Goal: Obtain resource: Obtain resource

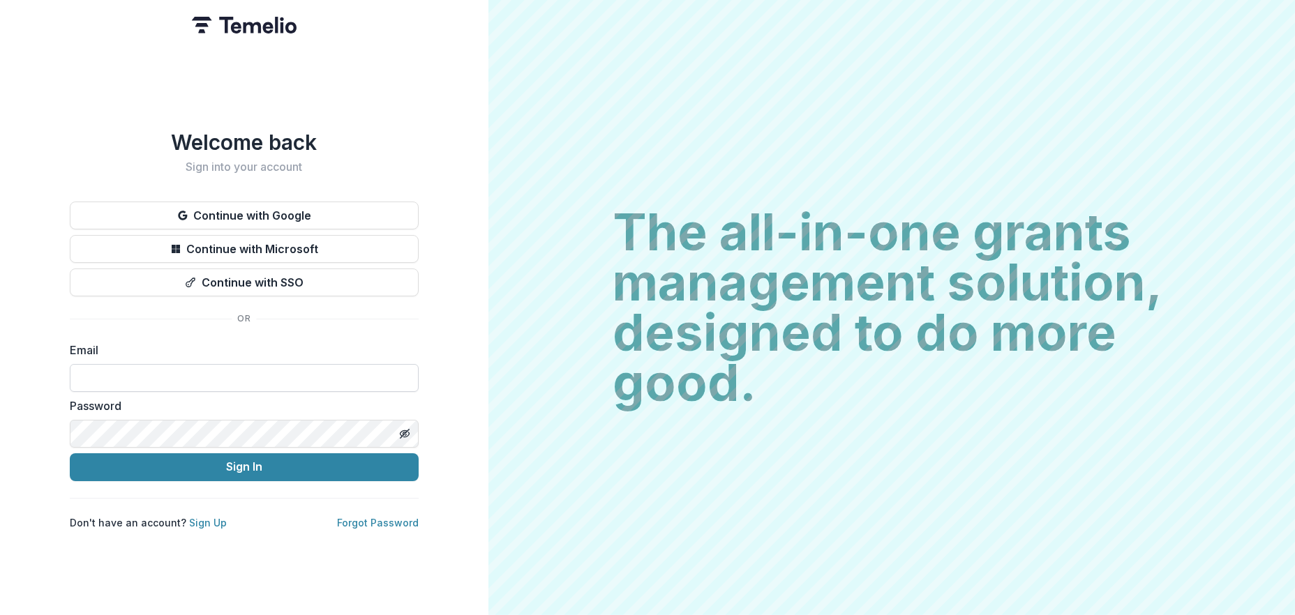
click at [241, 373] on input at bounding box center [244, 378] width 349 height 28
type input "**********"
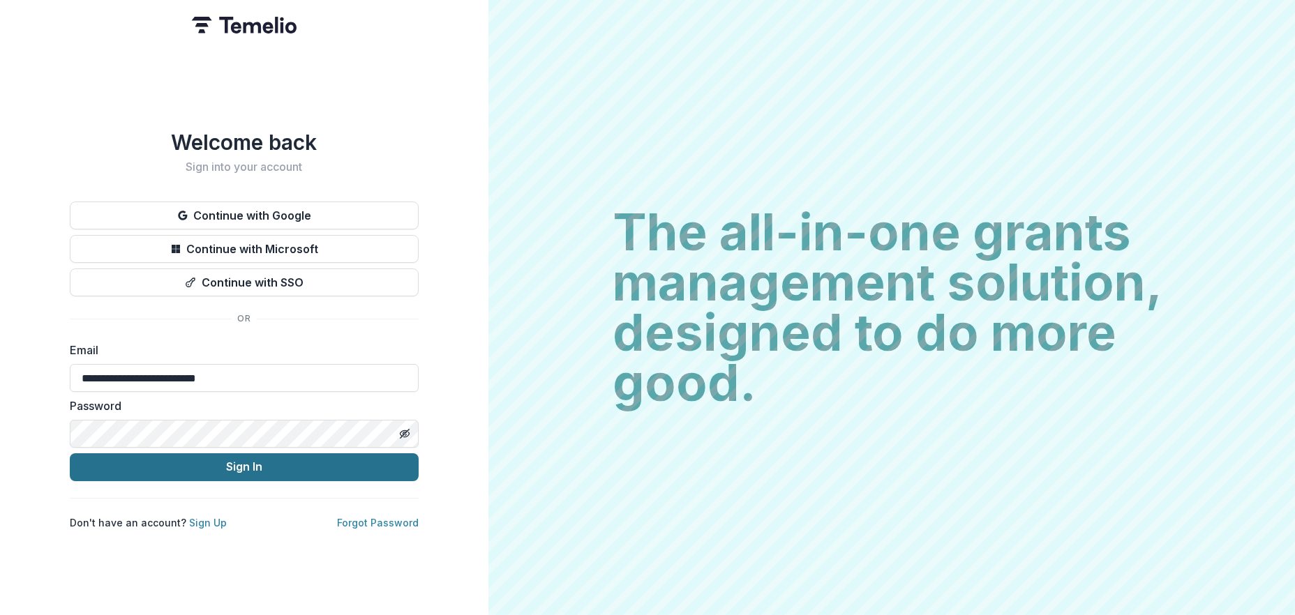
click at [260, 465] on button "Sign In" at bounding box center [244, 468] width 349 height 28
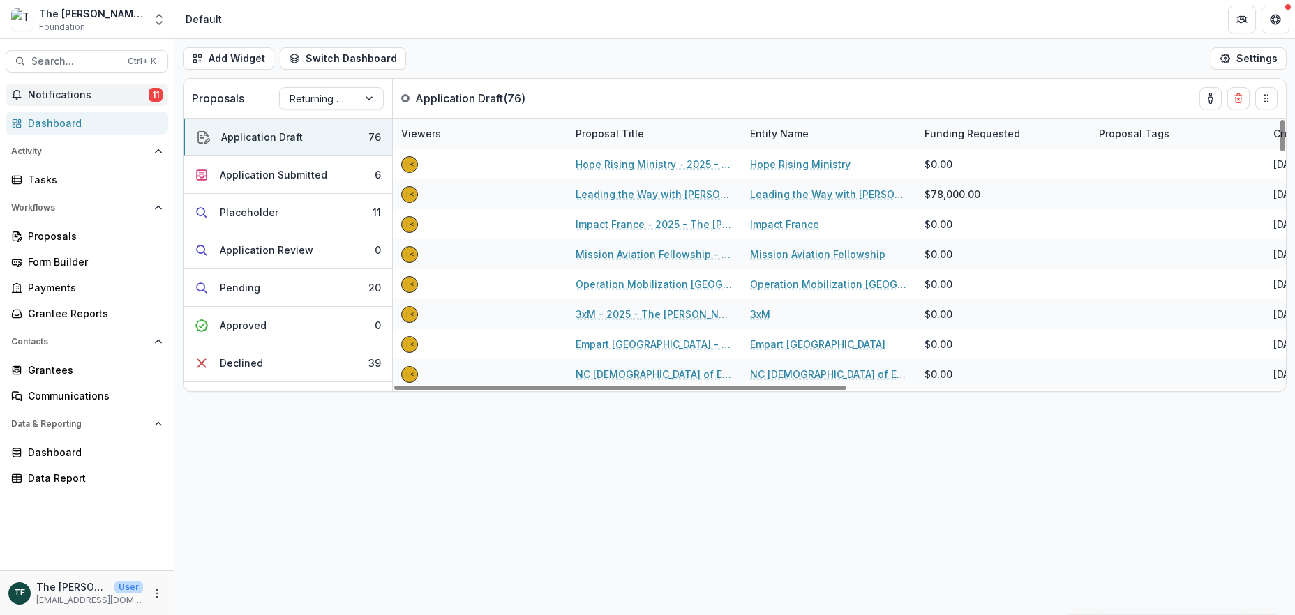
click at [94, 93] on span "Notifications" at bounding box center [88, 95] width 121 height 12
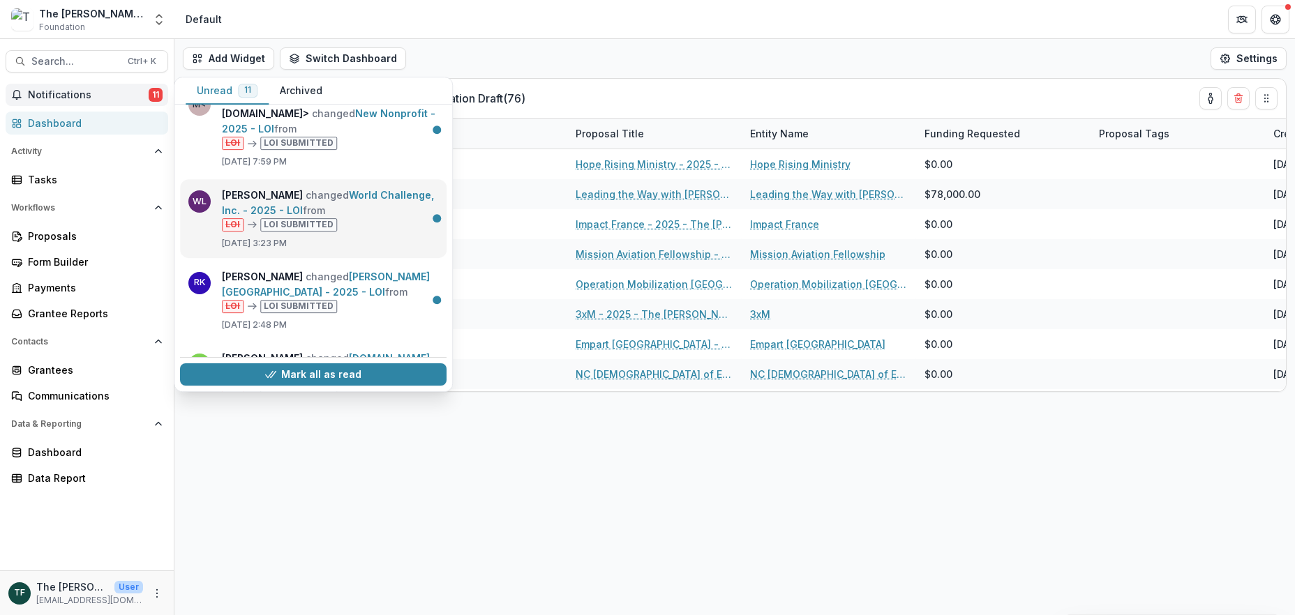
scroll to position [655, 0]
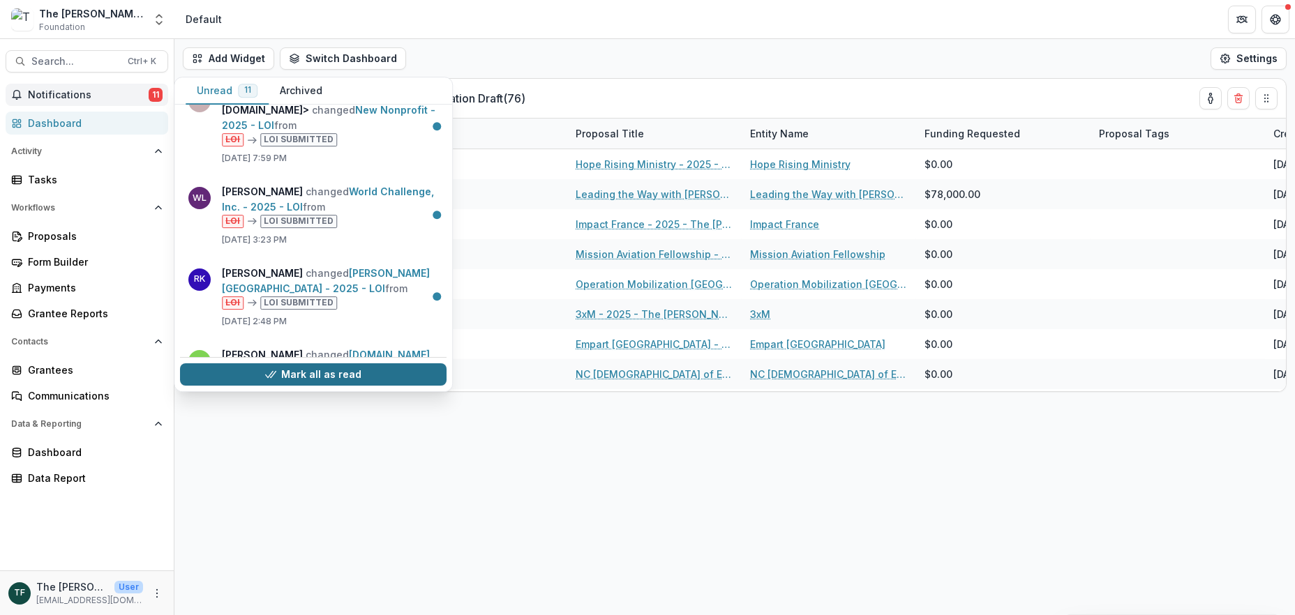
click at [351, 371] on button "Mark all as read" at bounding box center [313, 375] width 267 height 22
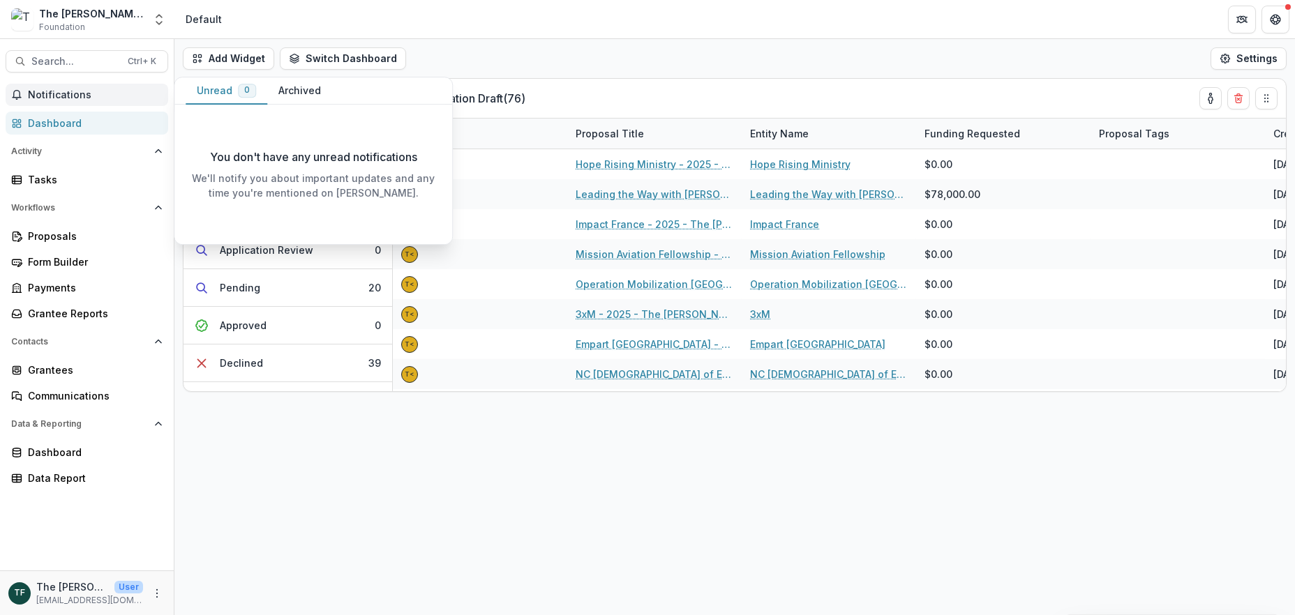
scroll to position [0, 0]
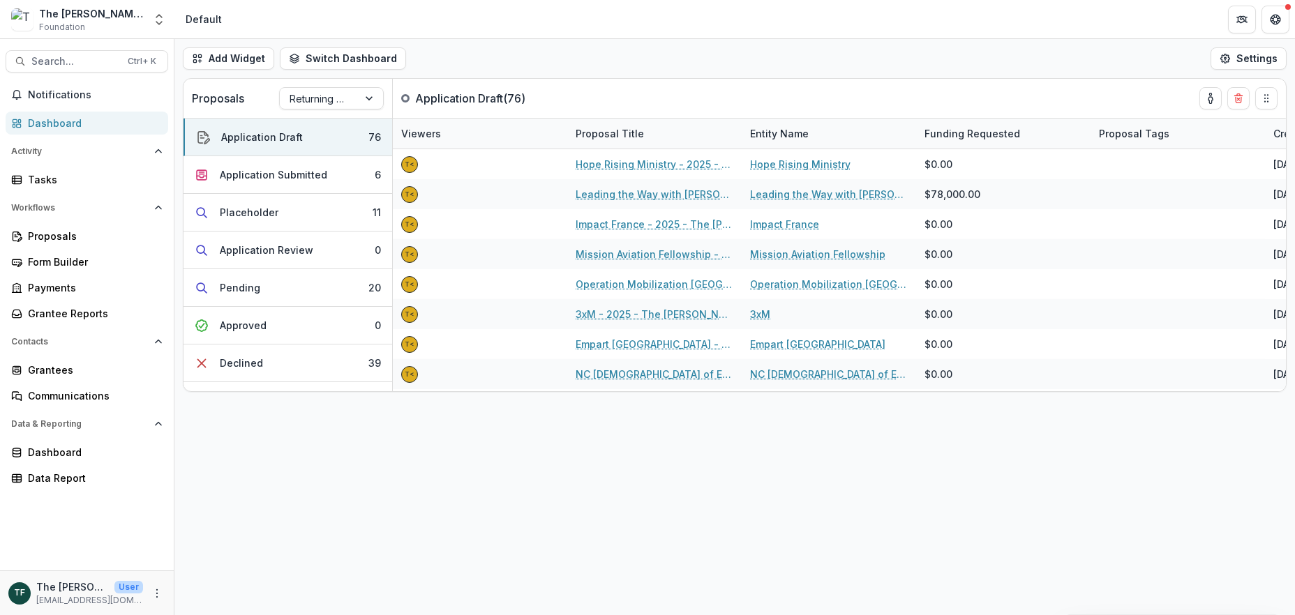
click at [59, 123] on div "Dashboard" at bounding box center [92, 123] width 129 height 15
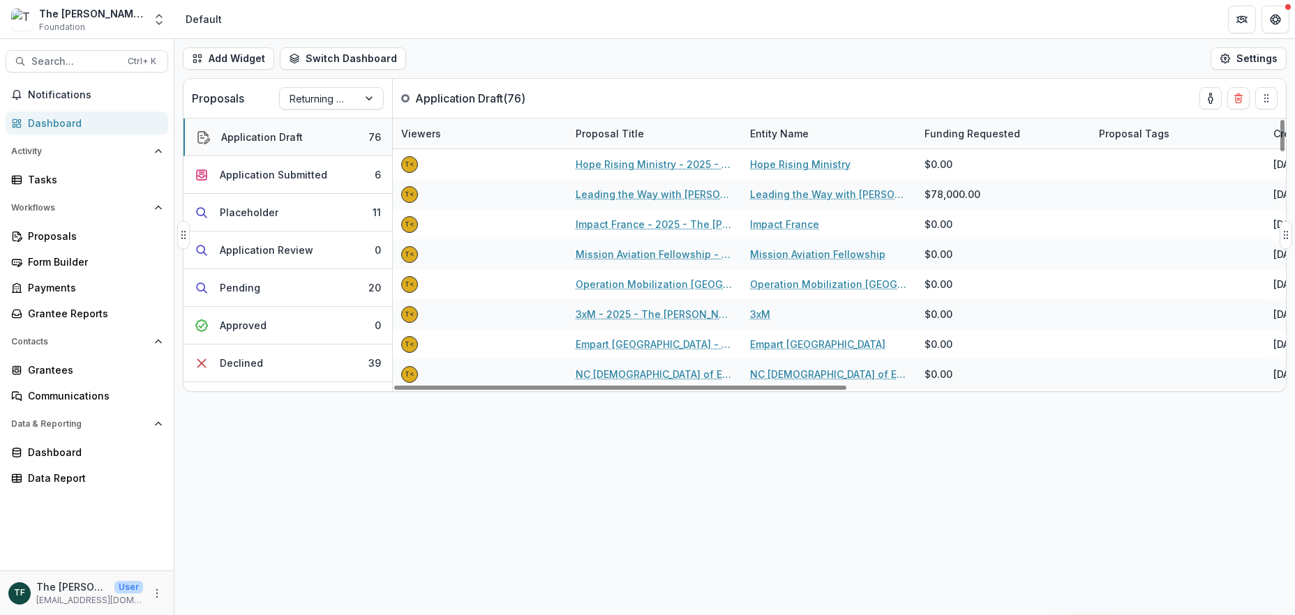
click at [287, 141] on div "Application Draft" at bounding box center [262, 137] width 82 height 15
click at [290, 177] on div "Application Submitted" at bounding box center [273, 174] width 107 height 15
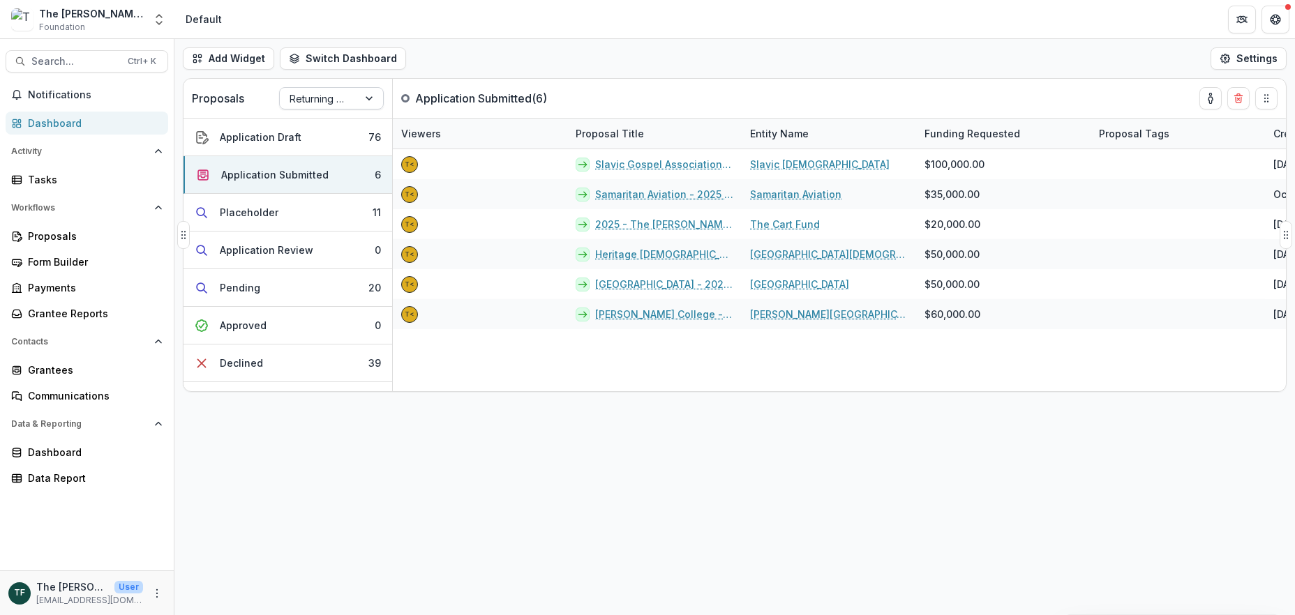
click at [359, 98] on div at bounding box center [370, 98] width 25 height 21
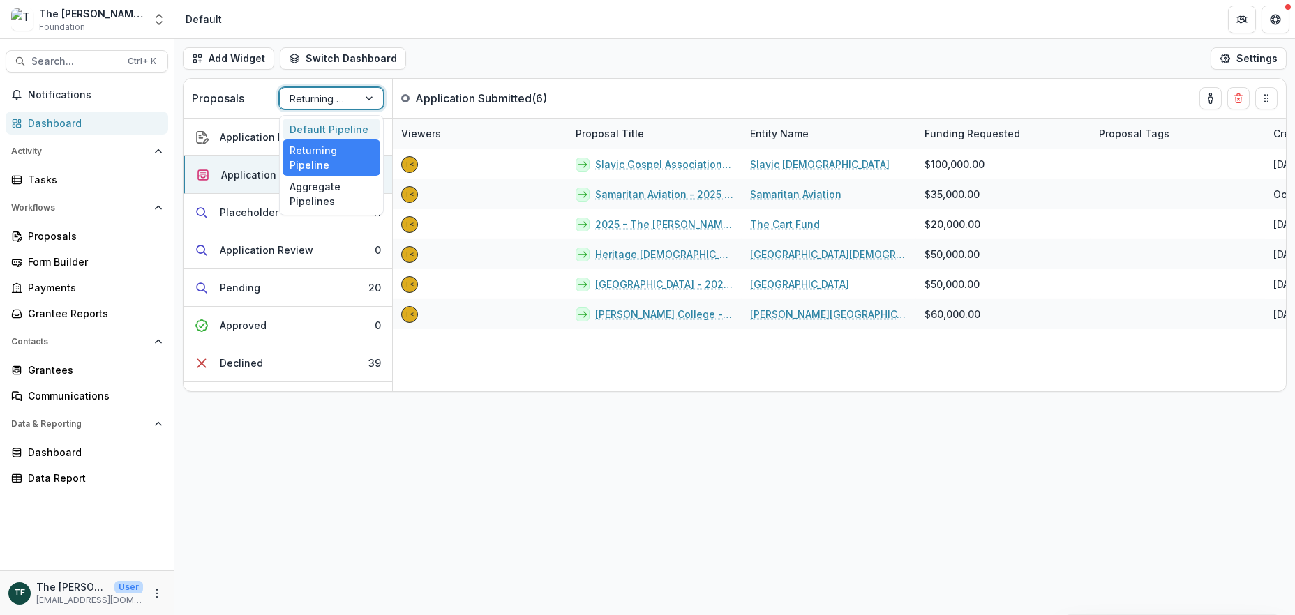
click at [321, 130] on div "Default Pipeline" at bounding box center [332, 130] width 98 height 22
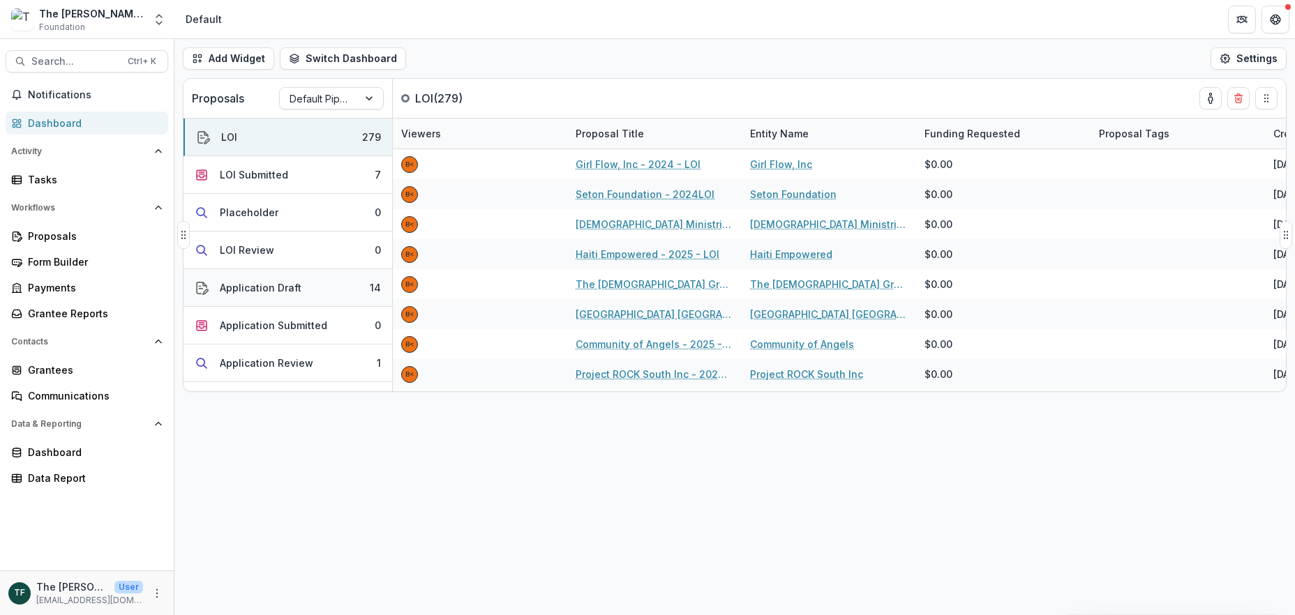
click at [329, 287] on button "Application Draft 14" at bounding box center [288, 288] width 209 height 38
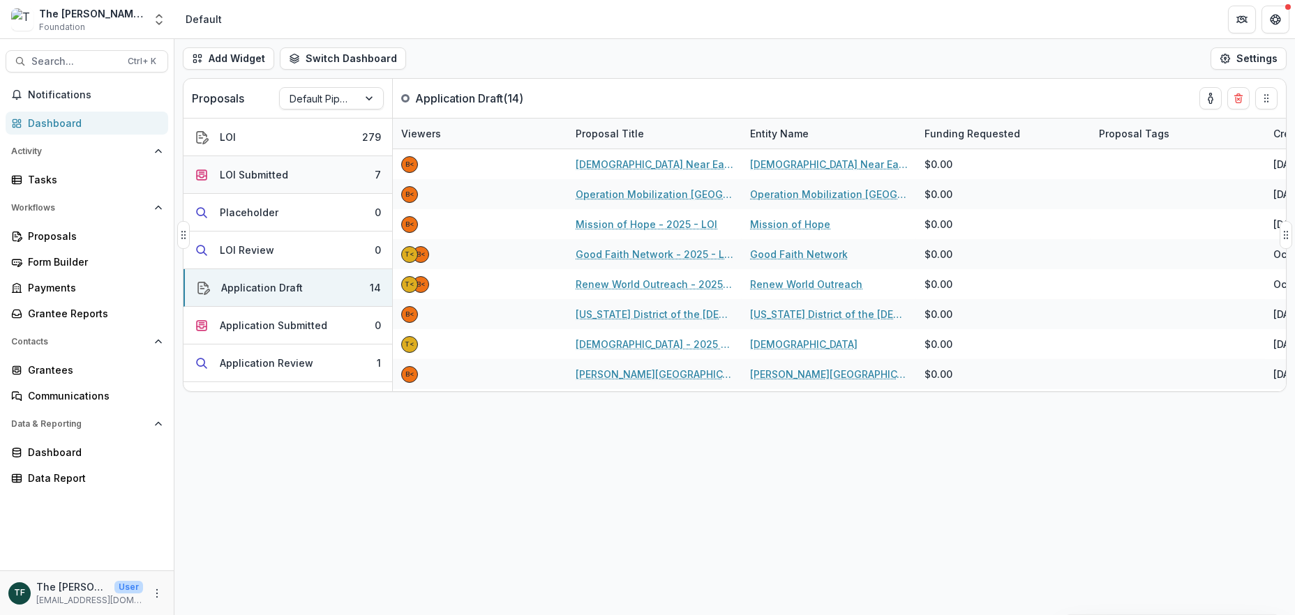
click at [267, 174] on div "LOI Submitted" at bounding box center [254, 174] width 68 height 15
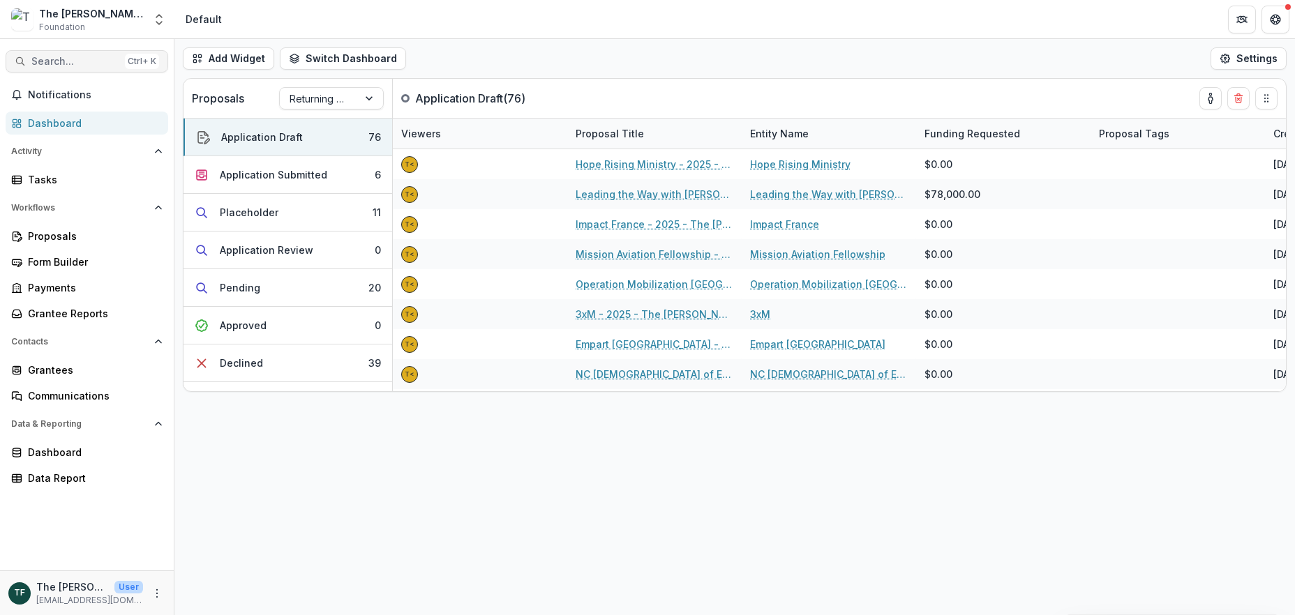
click at [78, 59] on span "Search..." at bounding box center [75, 62] width 88 height 12
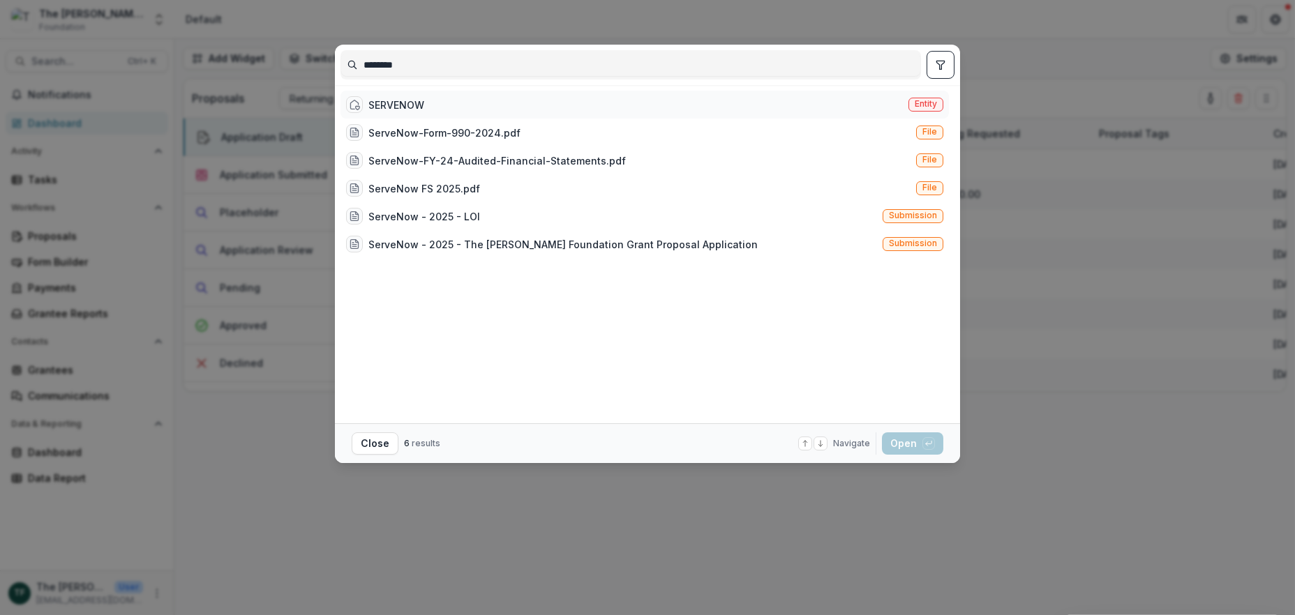
type input "********"
click at [372, 101] on div "SERVENOW" at bounding box center [396, 105] width 56 height 15
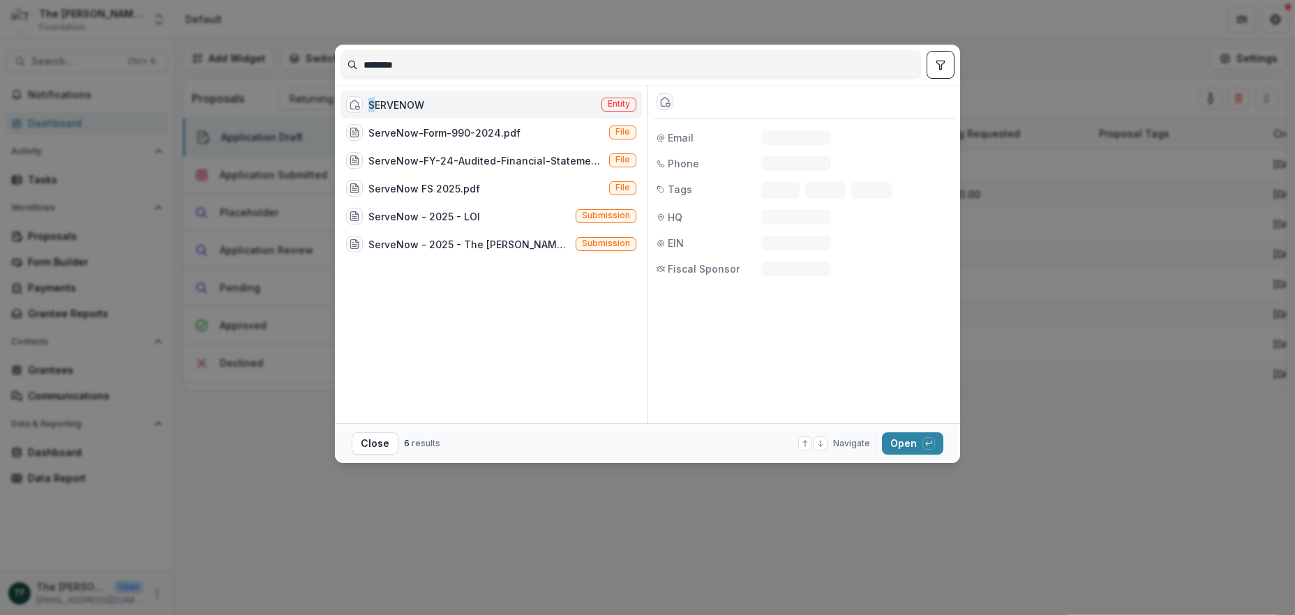
click at [372, 101] on div "SERVENOW" at bounding box center [396, 105] width 56 height 15
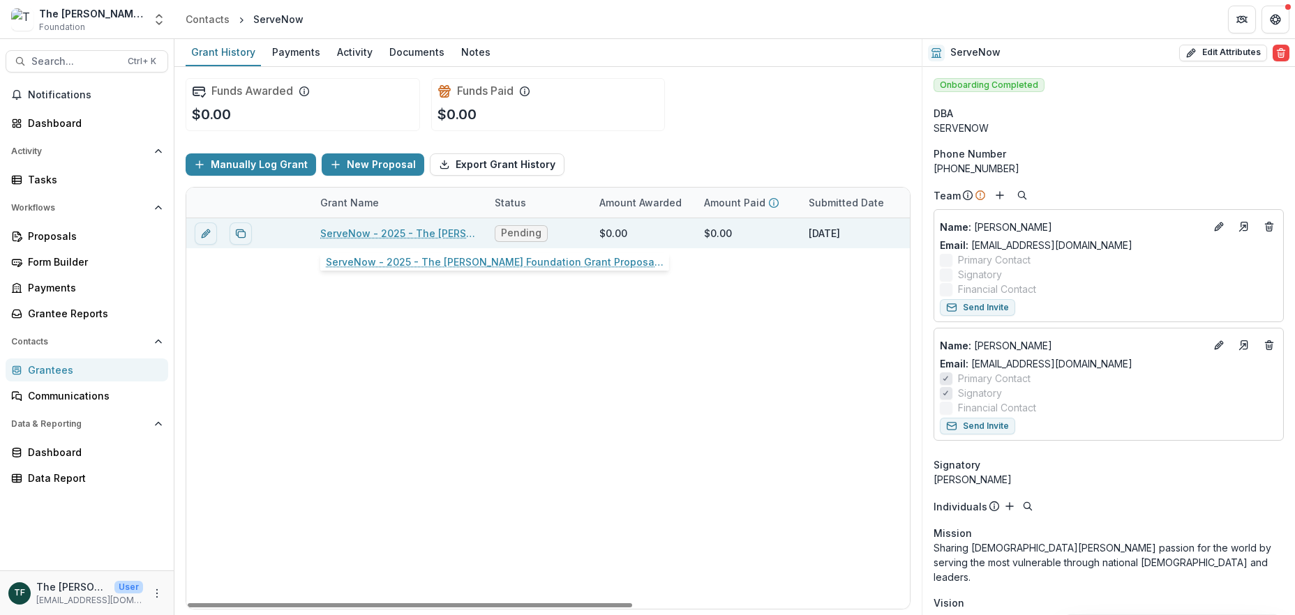
click at [427, 236] on link "ServeNow - 2025 - The Bolick Foundation Grant Proposal Application" at bounding box center [399, 233] width 158 height 15
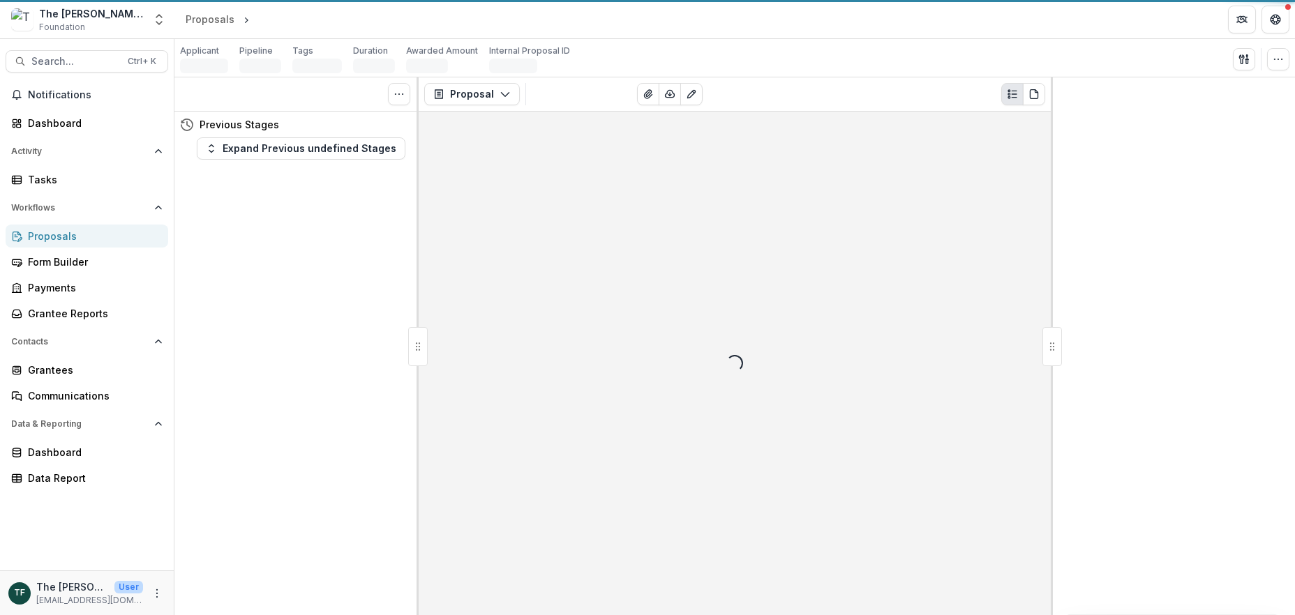
click at [427, 236] on div "Proposal Proposal Payments Reports Grant Agreements Board Summaries Bank Detail…" at bounding box center [735, 346] width 632 height 538
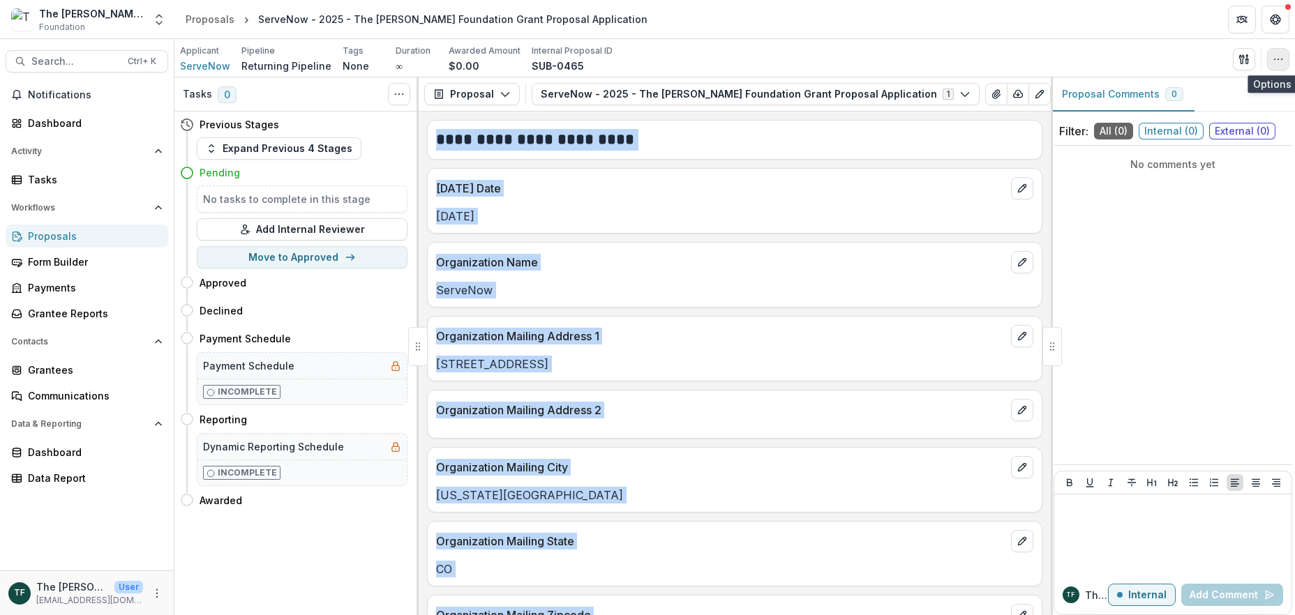
click at [1281, 55] on icon "button" at bounding box center [1278, 59] width 11 height 11
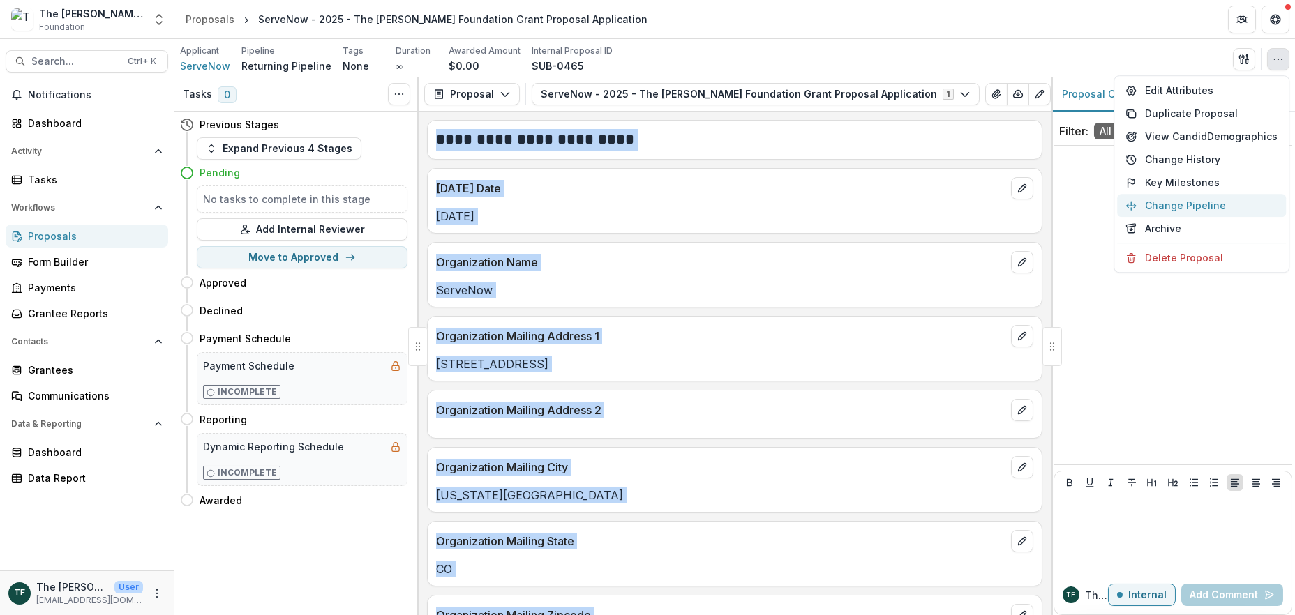
click at [1174, 204] on button "Change Pipeline" at bounding box center [1201, 205] width 169 height 23
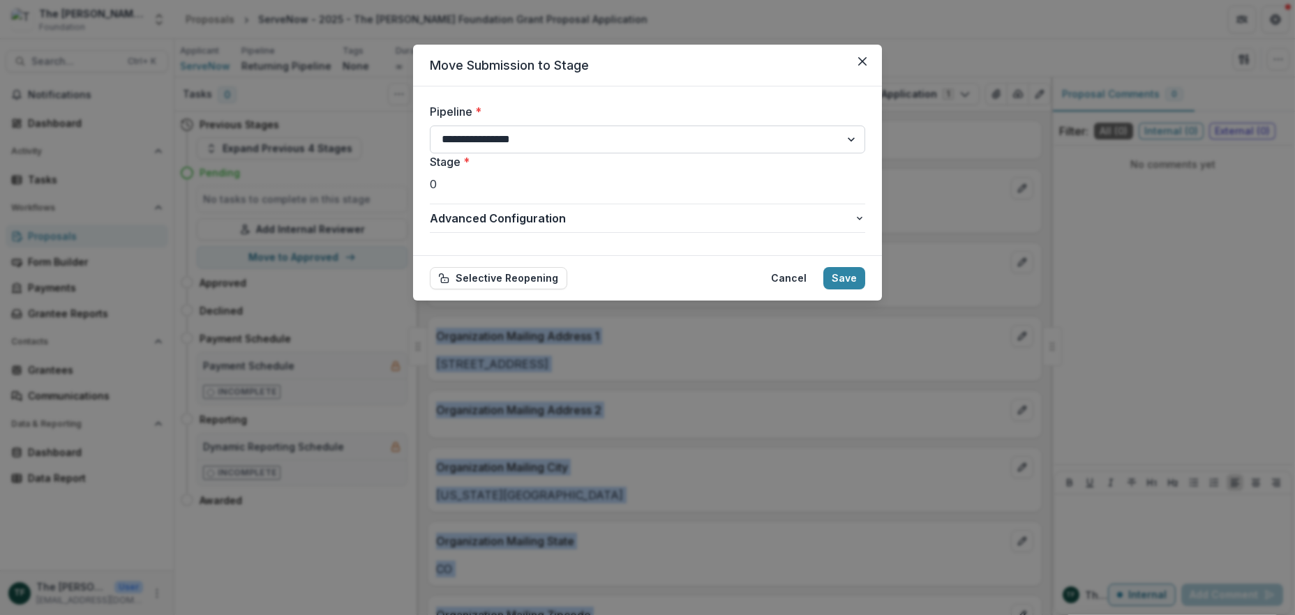
click at [847, 137] on select "**********" at bounding box center [647, 140] width 435 height 28
select select "**********"
click at [430, 126] on select "**********" at bounding box center [647, 140] width 435 height 28
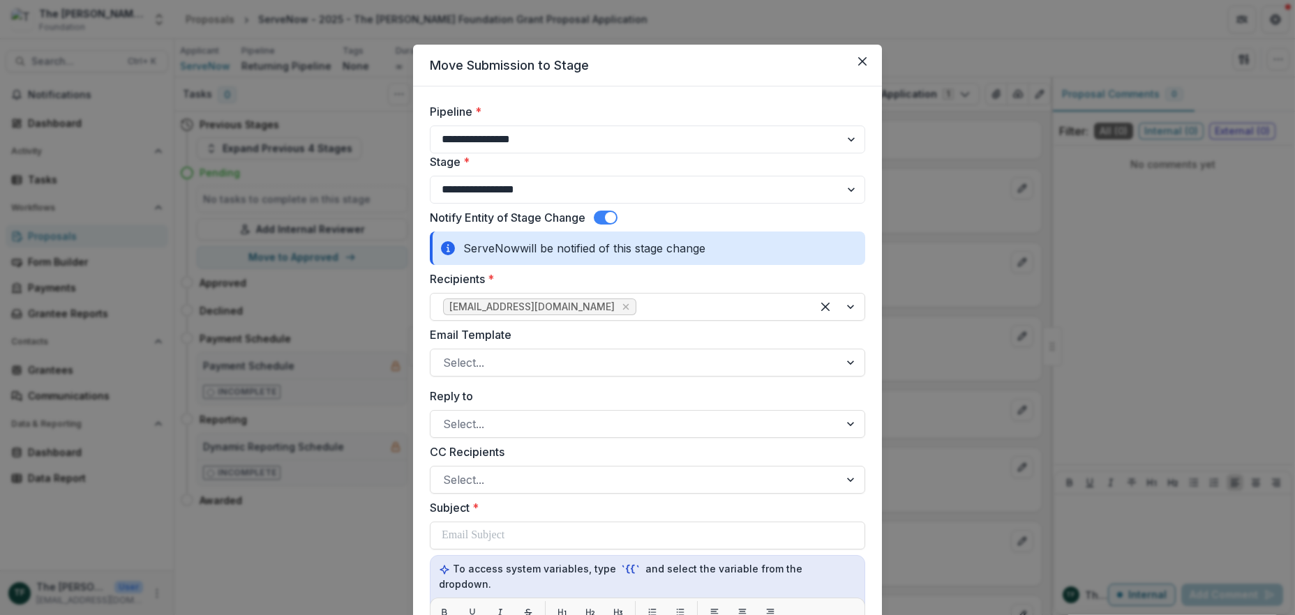
click at [610, 214] on span at bounding box center [610, 217] width 11 height 11
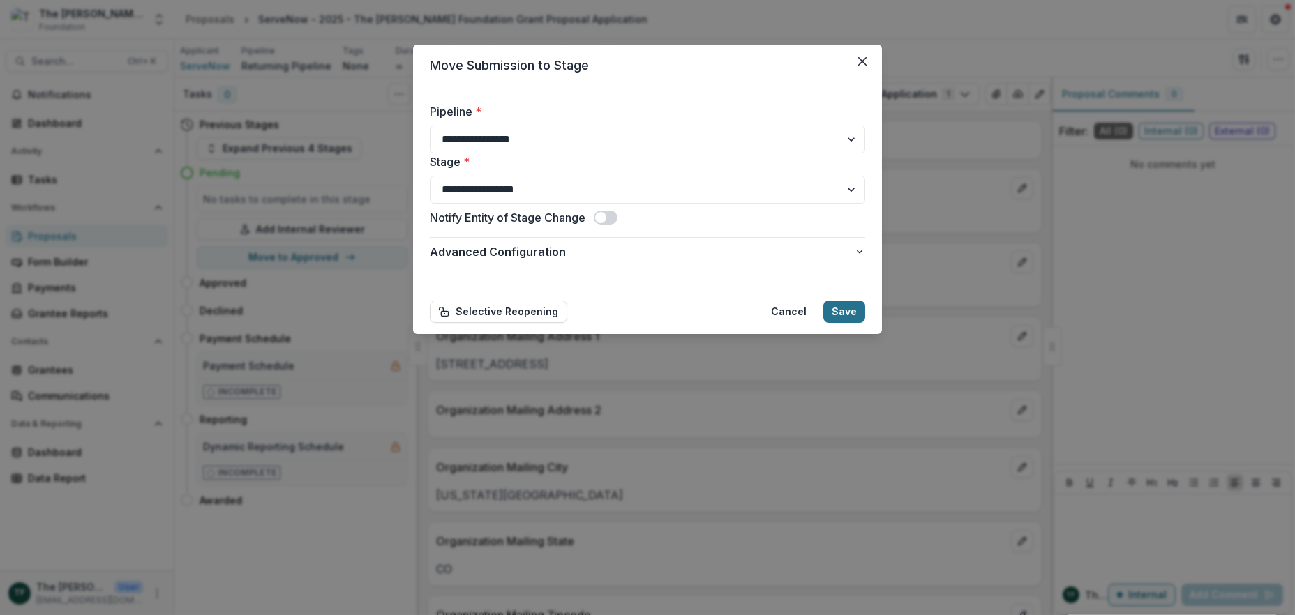
click at [845, 308] on button "Save" at bounding box center [844, 312] width 42 height 22
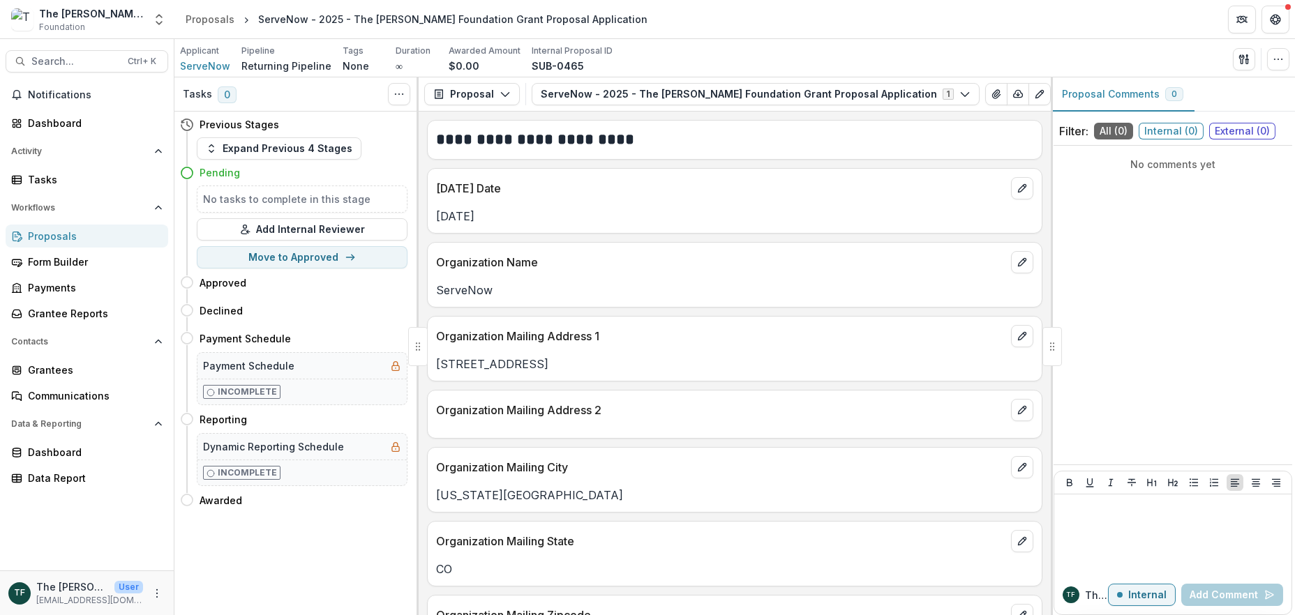
select select "*******"
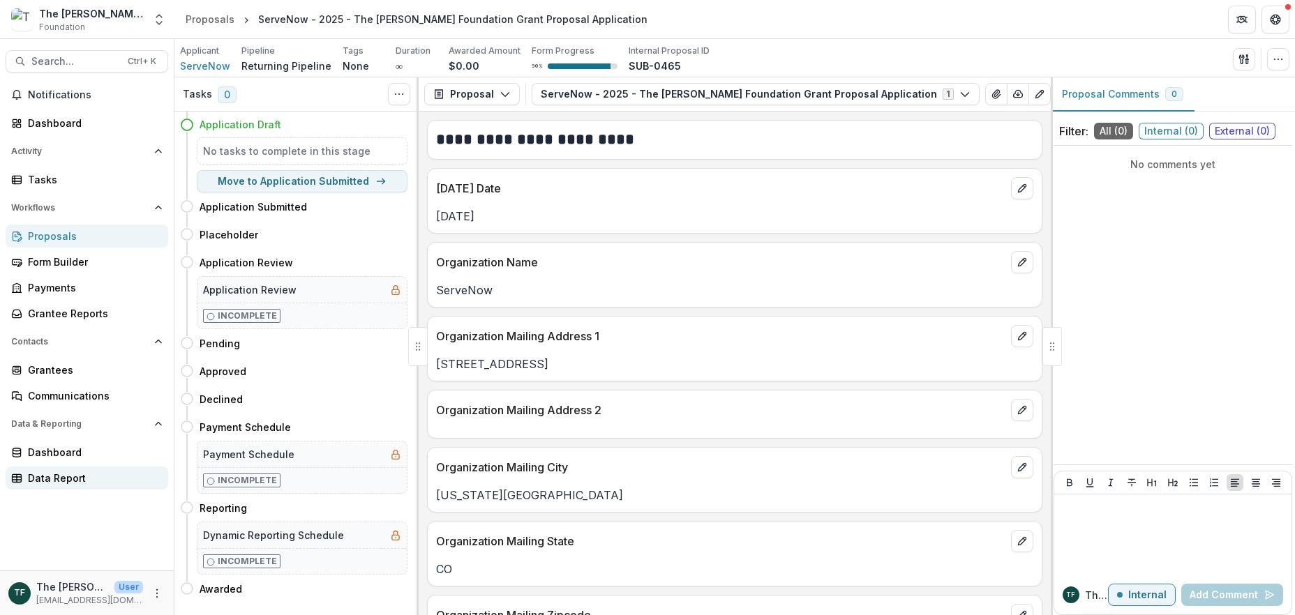
click at [61, 477] on div "Data Report" at bounding box center [92, 478] width 129 height 15
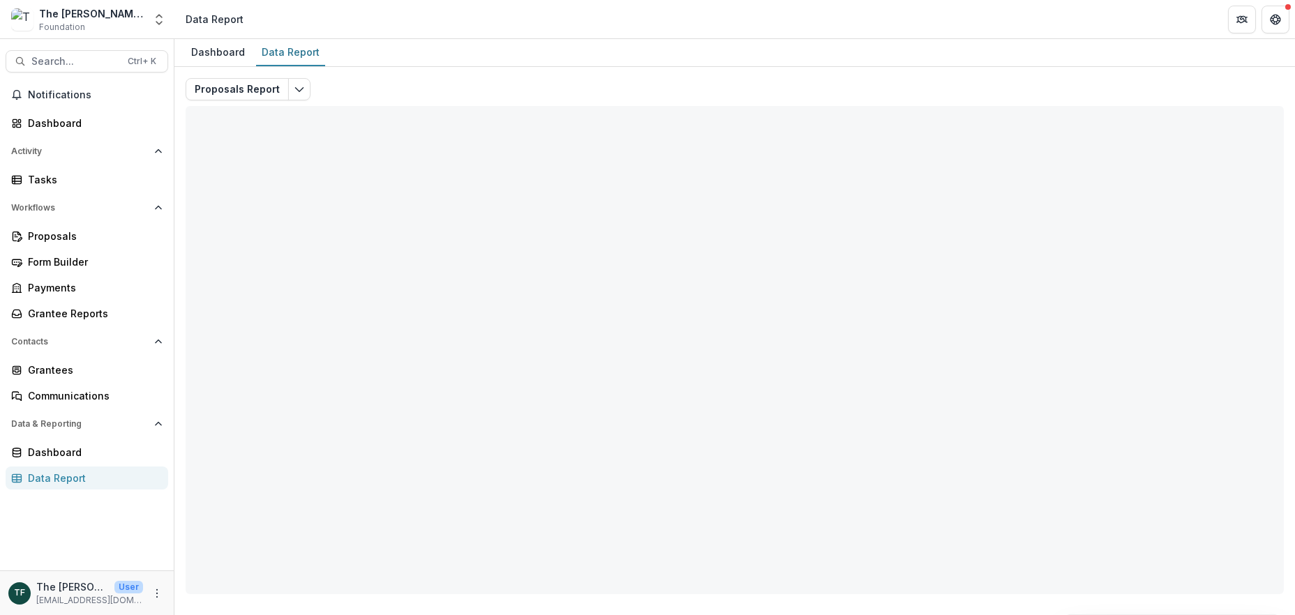
click at [61, 475] on div "Data Report" at bounding box center [92, 478] width 129 height 15
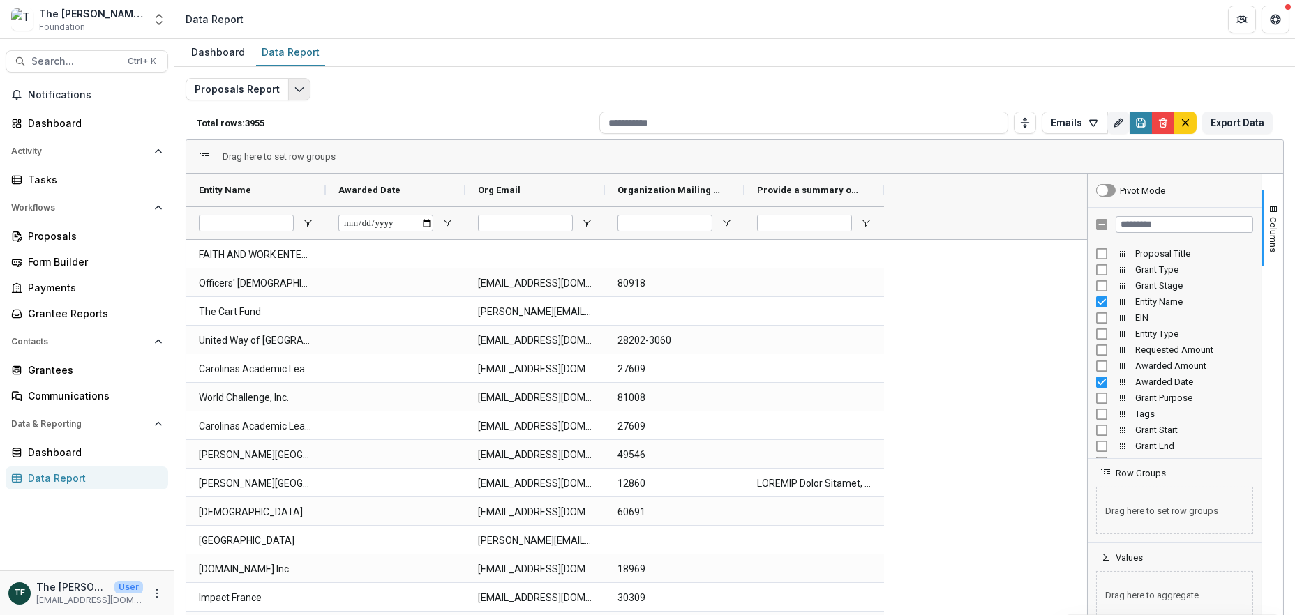
click at [295, 87] on icon "Edit selected report" at bounding box center [299, 89] width 11 height 11
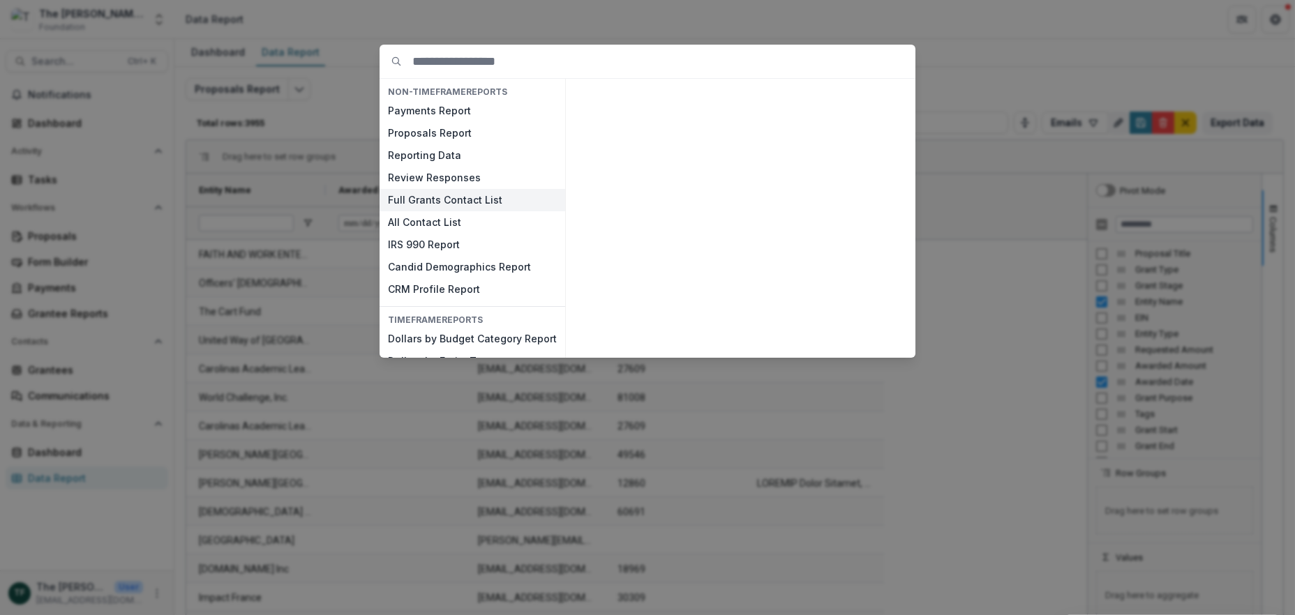
click at [463, 203] on button "Full Grants Contact List" at bounding box center [473, 200] width 186 height 22
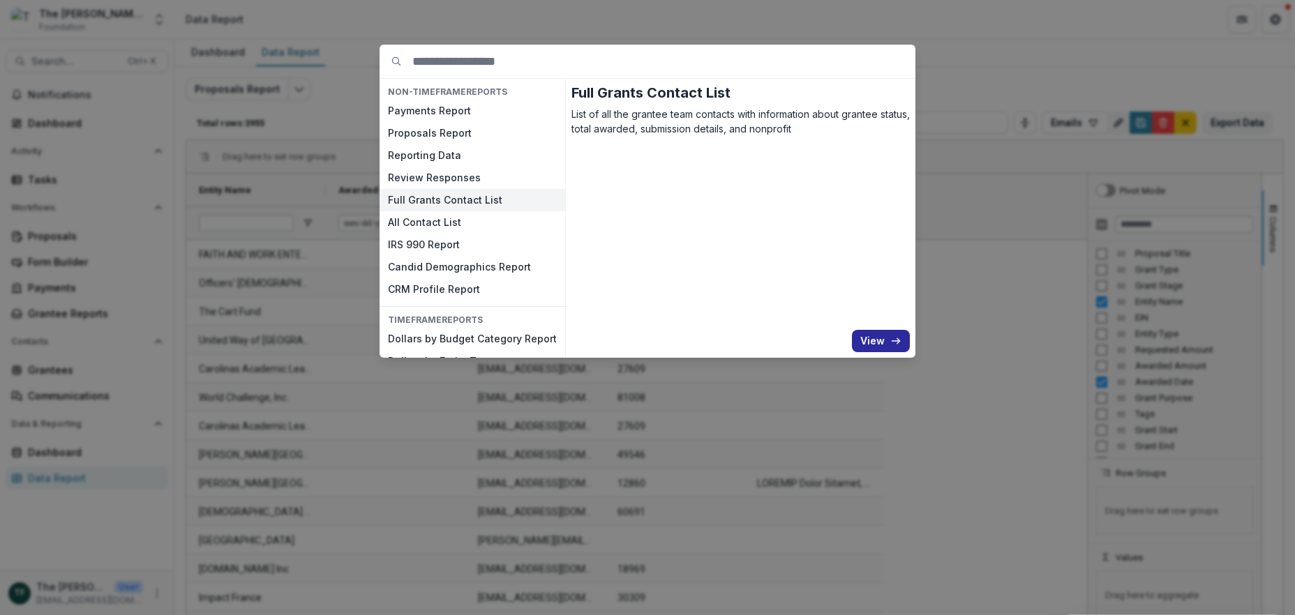
click at [883, 343] on button "View" at bounding box center [881, 341] width 58 height 22
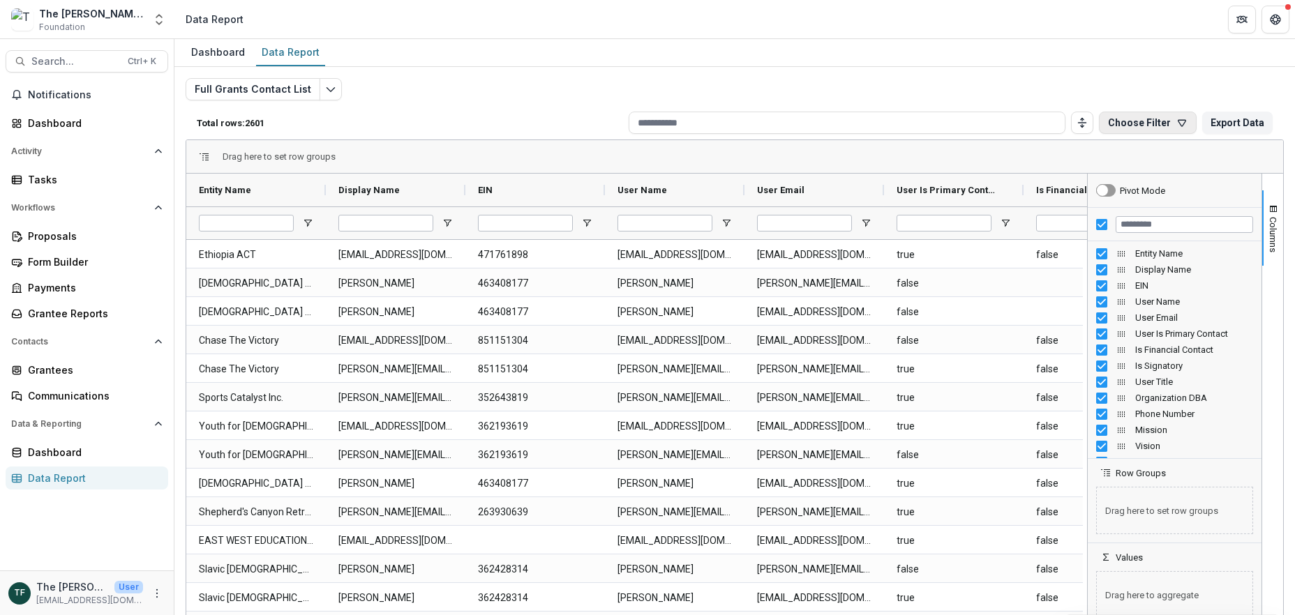
click at [1176, 122] on icon "button" at bounding box center [1181, 122] width 11 height 11
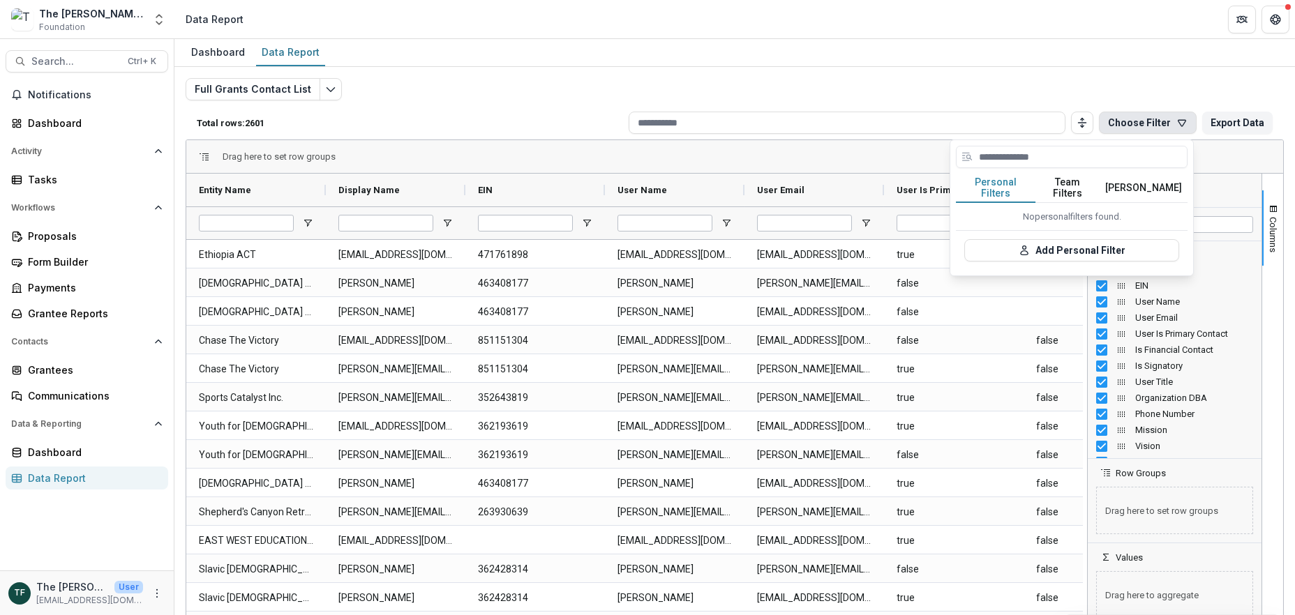
click at [1216, 158] on div "Drag here to set row groups" at bounding box center [734, 156] width 1097 height 33
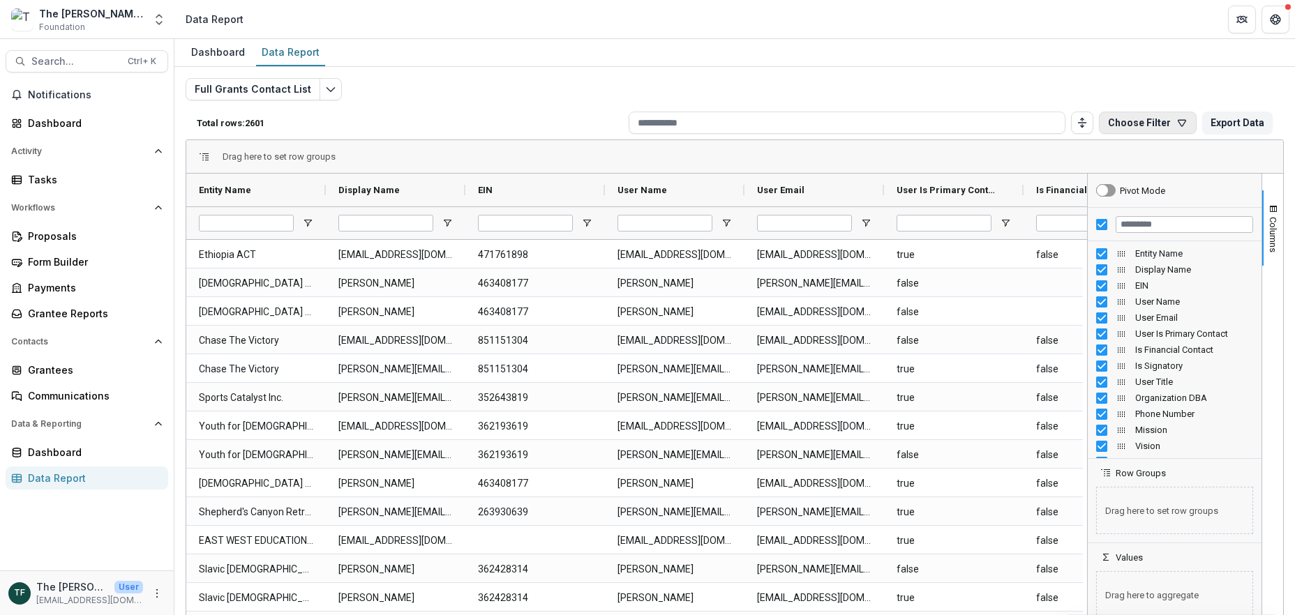
click at [1179, 123] on icon "button" at bounding box center [1183, 123] width 8 height 6
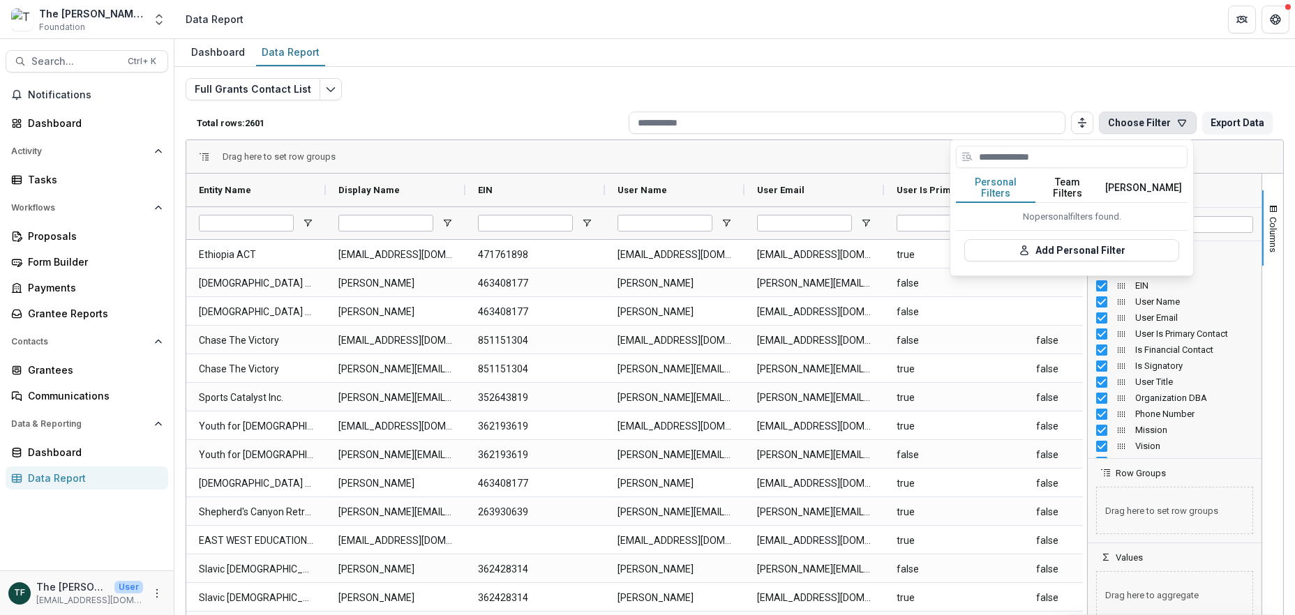
click at [1218, 197] on div "Pivot Mode" at bounding box center [1175, 190] width 174 height 33
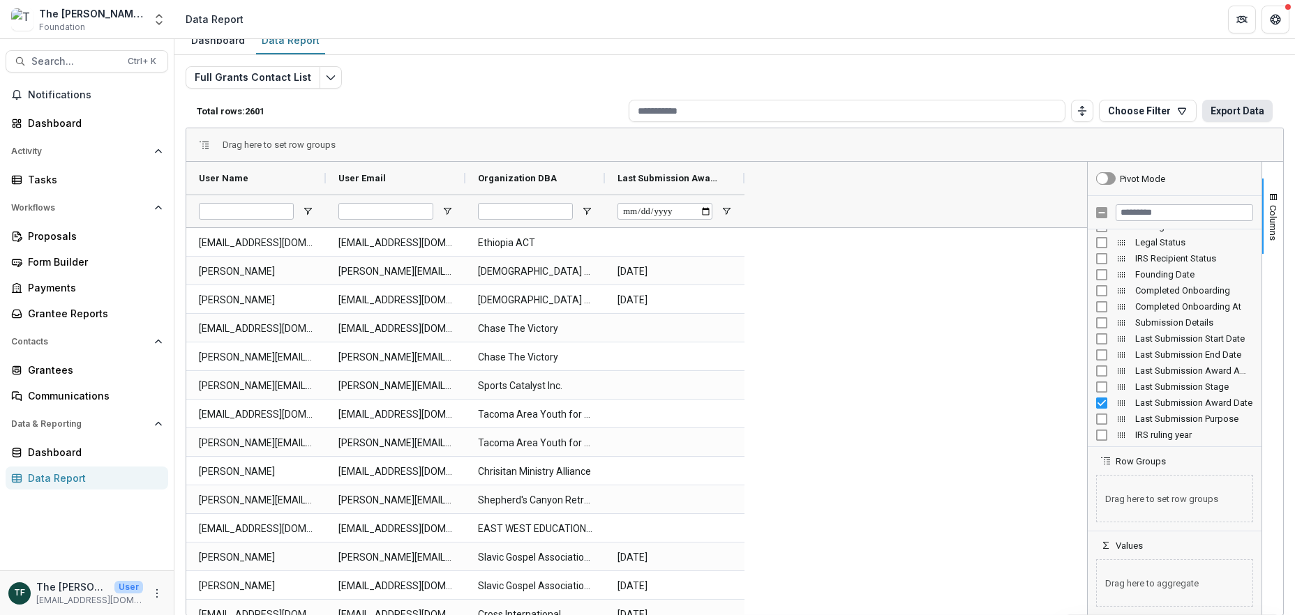
click at [1229, 108] on button "Export Data" at bounding box center [1237, 111] width 70 height 22
